Goal: Find contact information: Find contact information

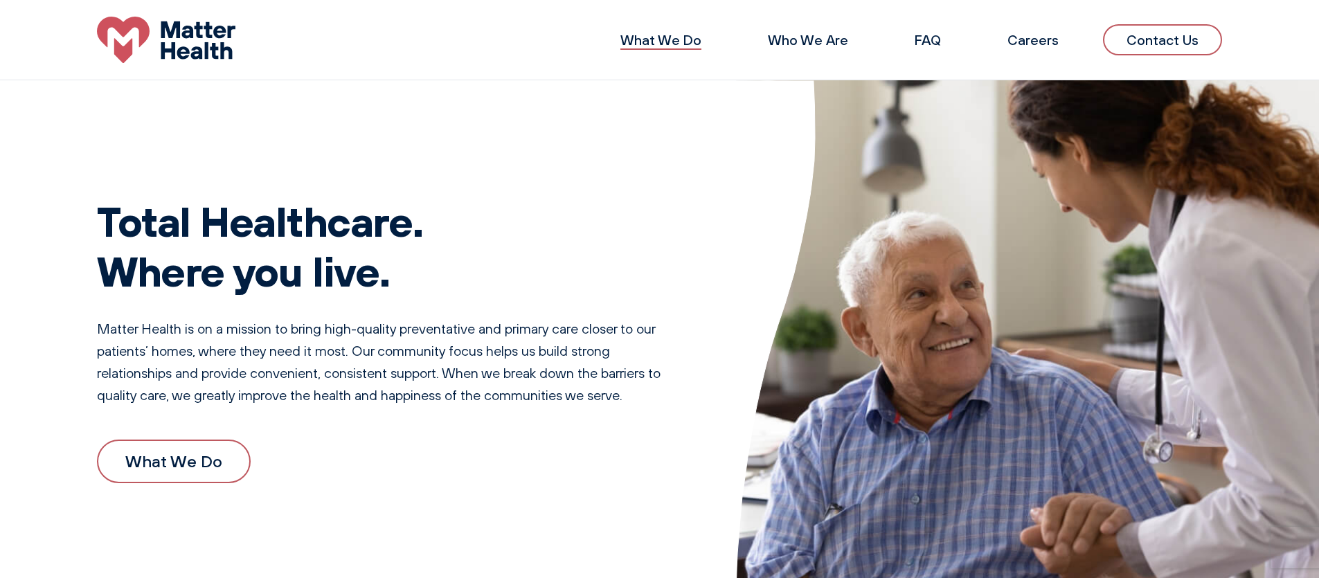
click at [676, 44] on link "What We Do" at bounding box center [660, 39] width 81 height 17
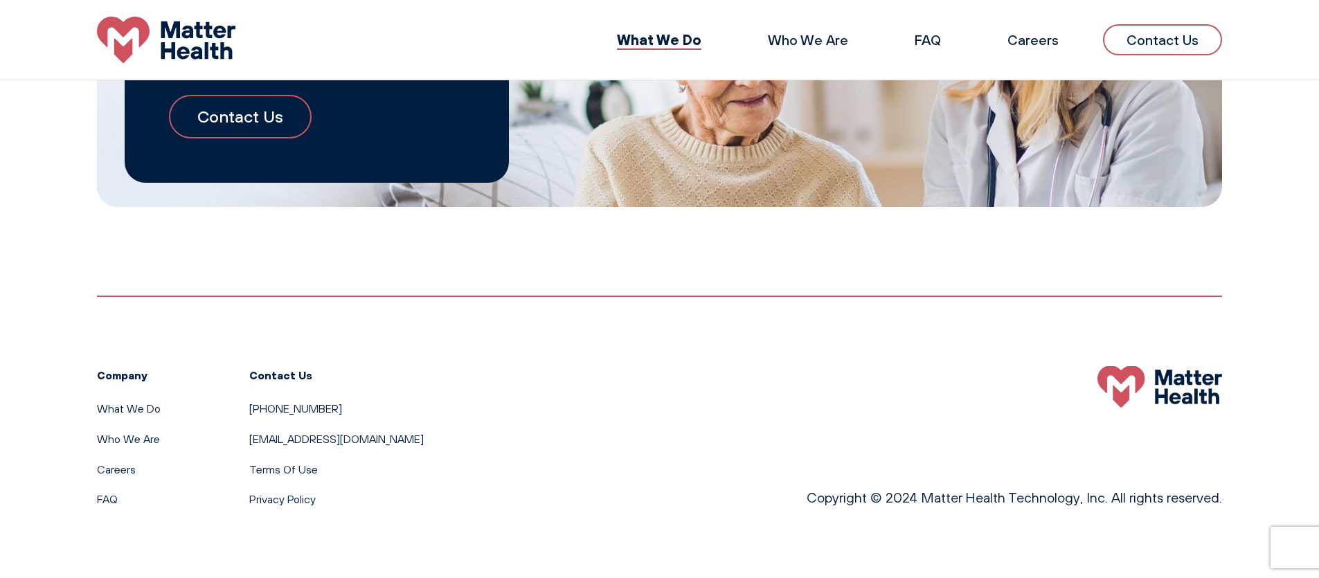
scroll to position [1504, 0]
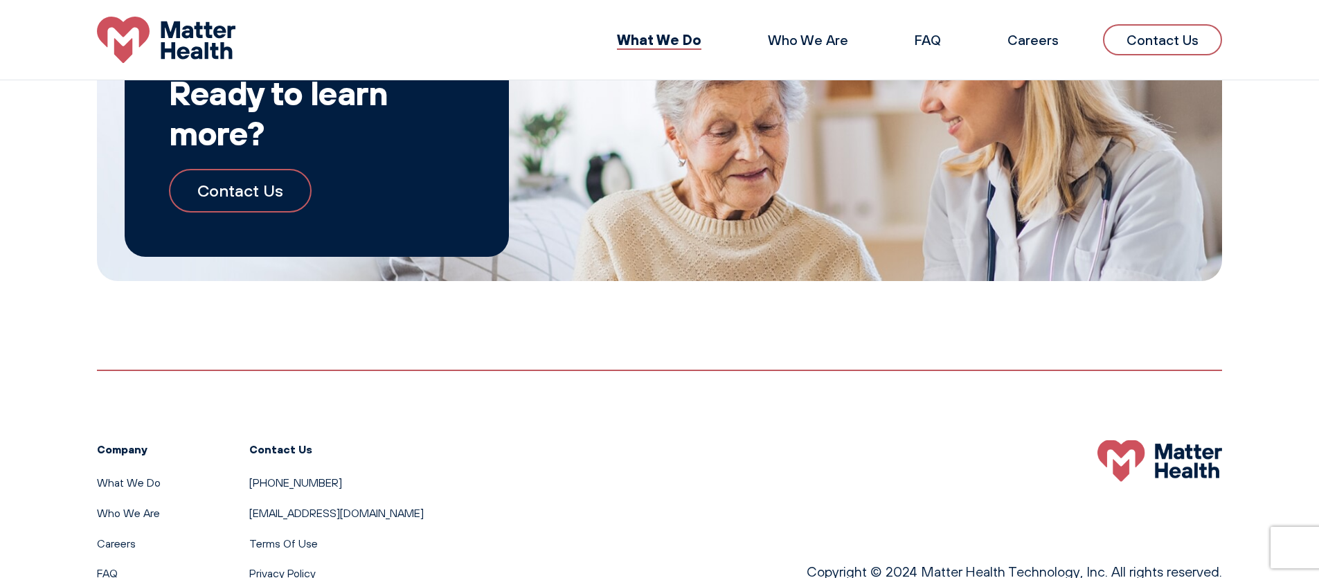
click at [274, 193] on link "Contact Us" at bounding box center [240, 190] width 143 height 43
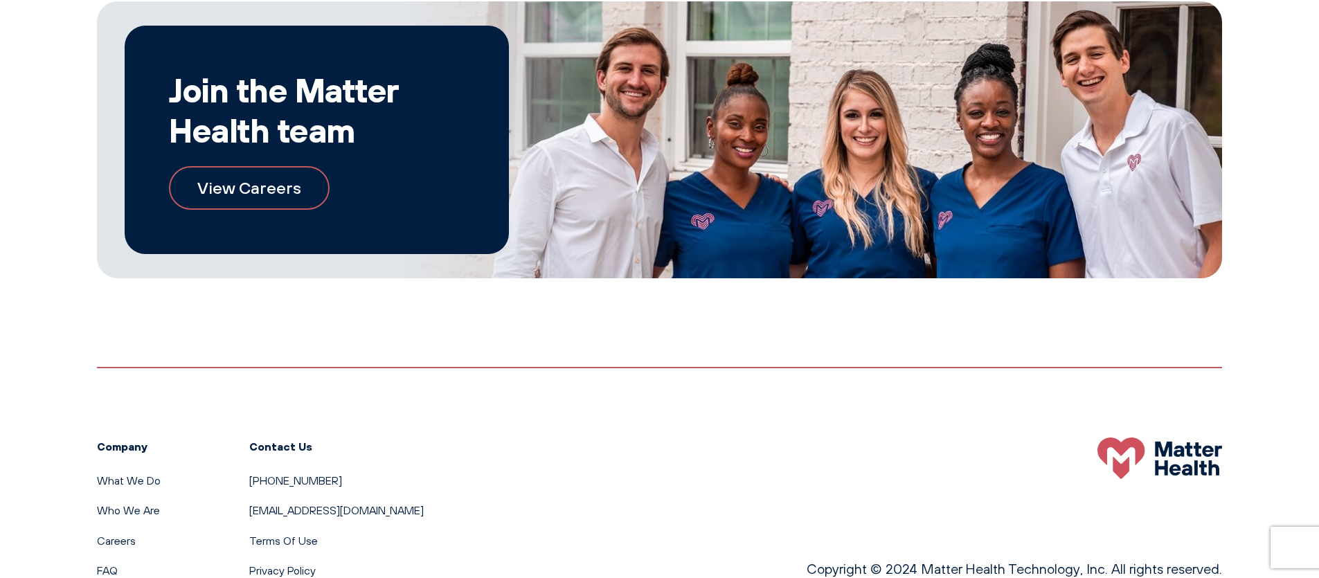
scroll to position [902, 0]
